Goal: Navigation & Orientation: Find specific page/section

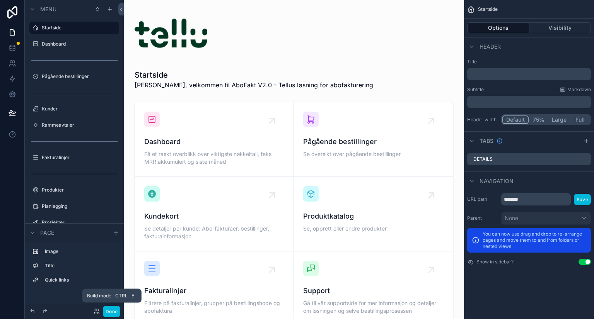
click at [110, 311] on button "Done" at bounding box center [111, 311] width 17 height 11
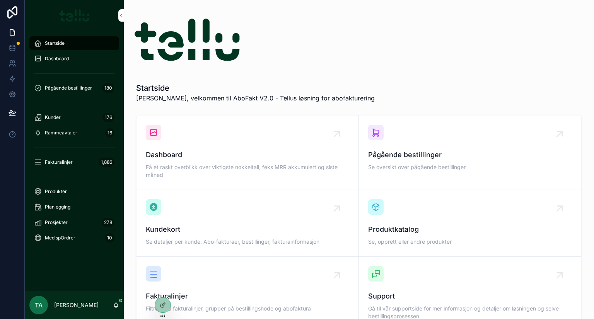
click at [67, 17] on img "scrollable content" at bounding box center [74, 15] width 31 height 12
click at [14, 16] on icon at bounding box center [12, 12] width 15 height 12
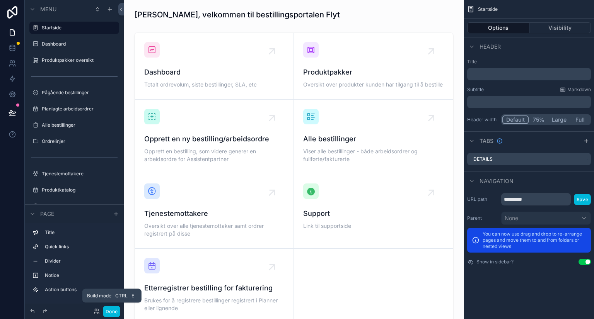
click at [111, 312] on button "Done" at bounding box center [111, 311] width 17 height 11
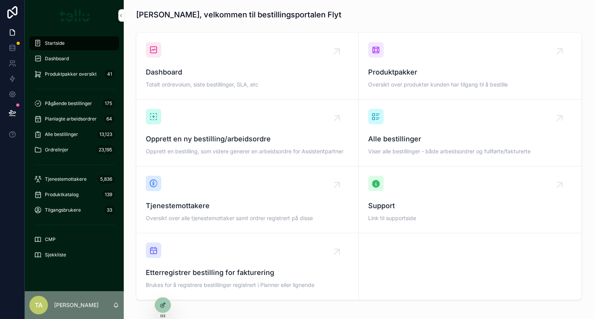
click at [167, 74] on span "Dashboard" at bounding box center [247, 72] width 203 height 11
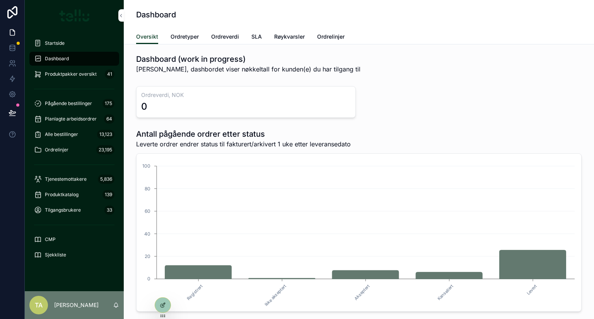
click at [321, 36] on span "Ordrelinjer" at bounding box center [330, 37] width 27 height 8
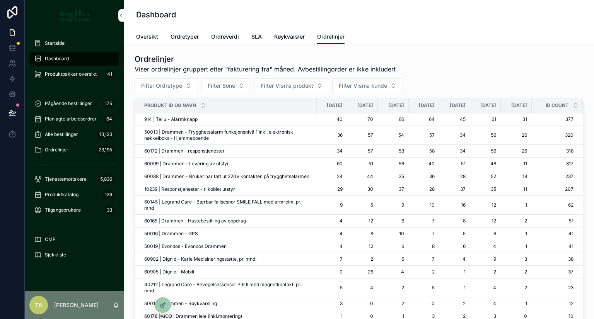
click at [193, 36] on span "Ordretyper" at bounding box center [185, 37] width 28 height 8
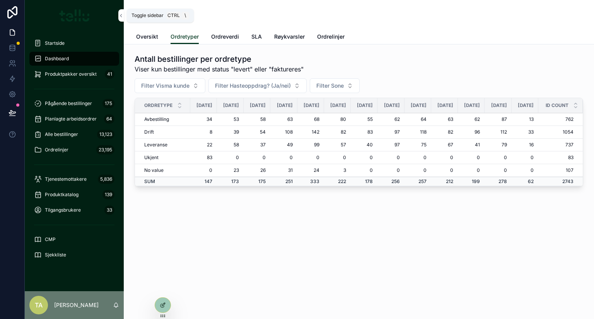
click at [121, 13] on icon "scrollable content" at bounding box center [120, 16] width 5 height 6
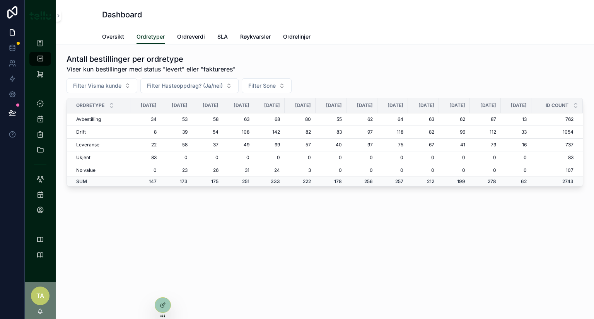
click at [141, 263] on div "Dashboard Ordretyper Oversikt Ordretyper Ordreverdi SLA Røykvarsler Ordrelinjer…" at bounding box center [325, 159] width 538 height 319
click at [300, 35] on span "Ordrelinjer" at bounding box center [296, 37] width 27 height 8
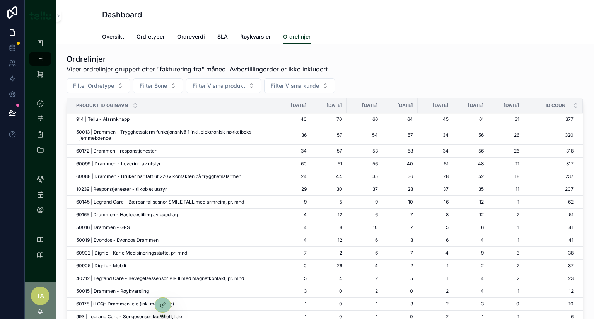
click at [371, 24] on div "Dashboard" at bounding box center [325, 14] width 446 height 29
